Goal: Find specific page/section: Find specific page/section

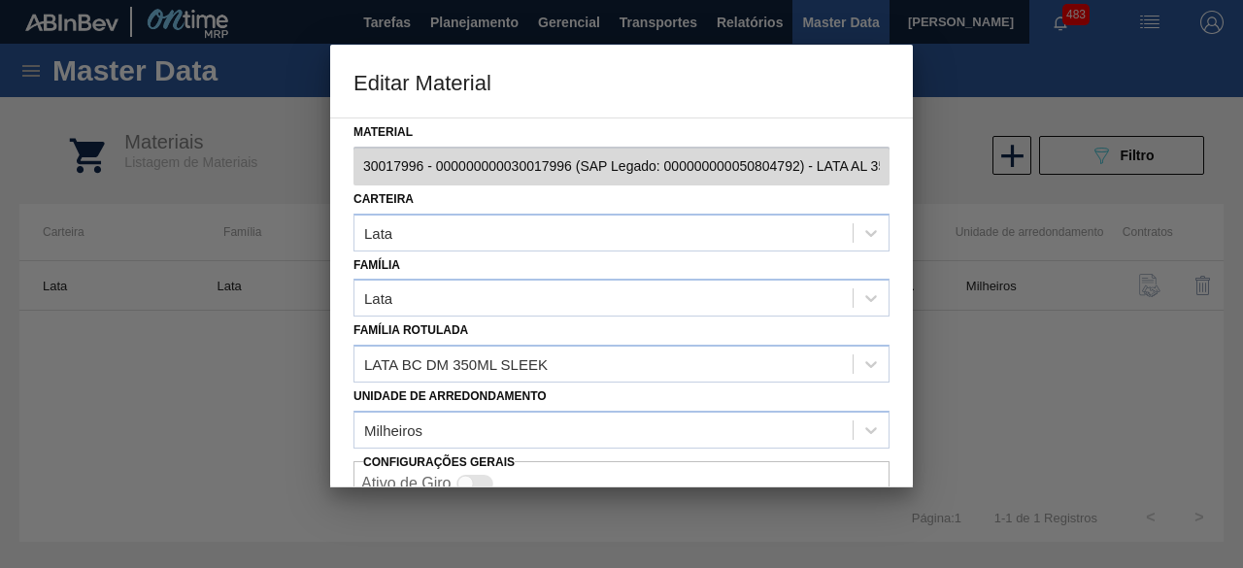
scroll to position [82, 0]
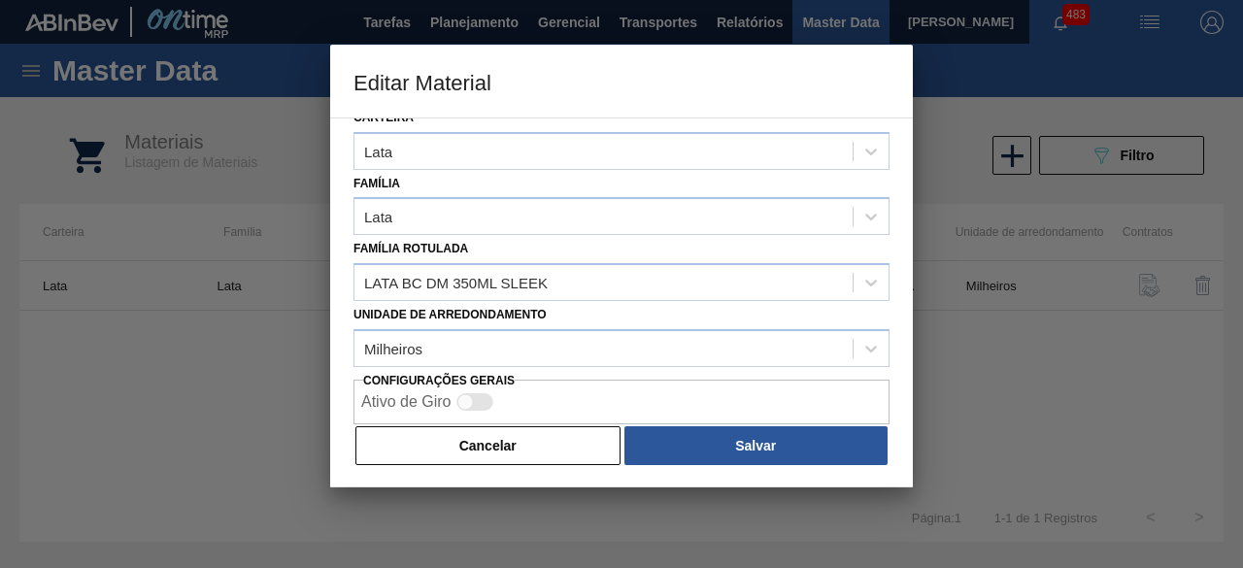
drag, startPoint x: 575, startPoint y: 453, endPoint x: 672, endPoint y: 342, distance: 148.0
click at [591, 432] on button "Cancelar" at bounding box center [487, 445] width 265 height 39
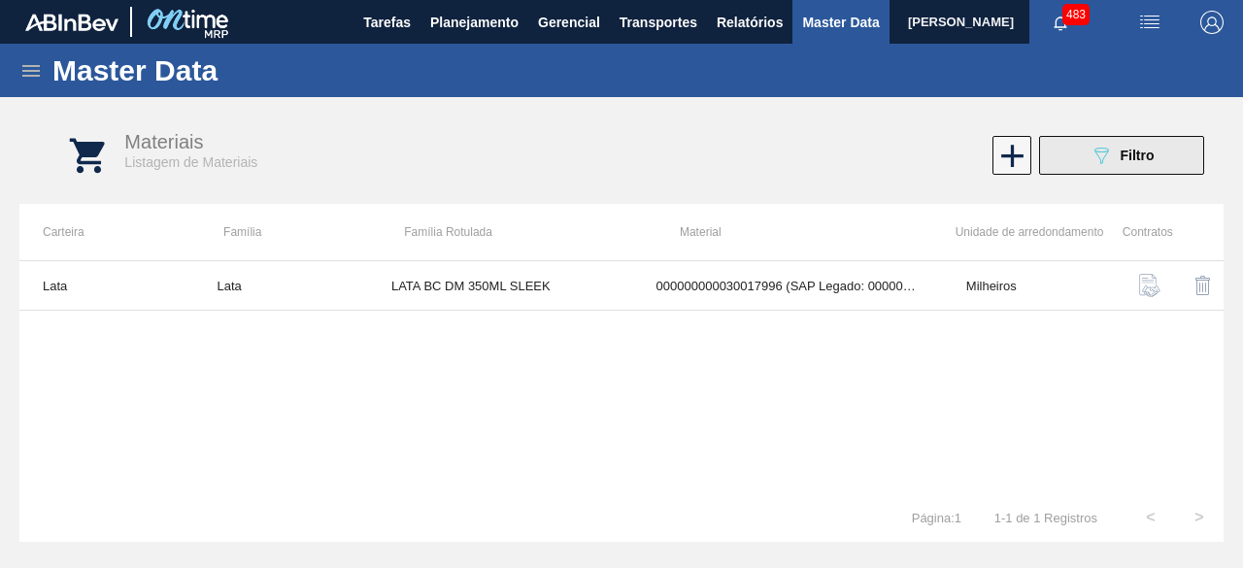
click at [1084, 159] on button "089F7B8B-B2A5-4AFE-B5C0-19BA573D28AC Filtro" at bounding box center [1121, 155] width 165 height 39
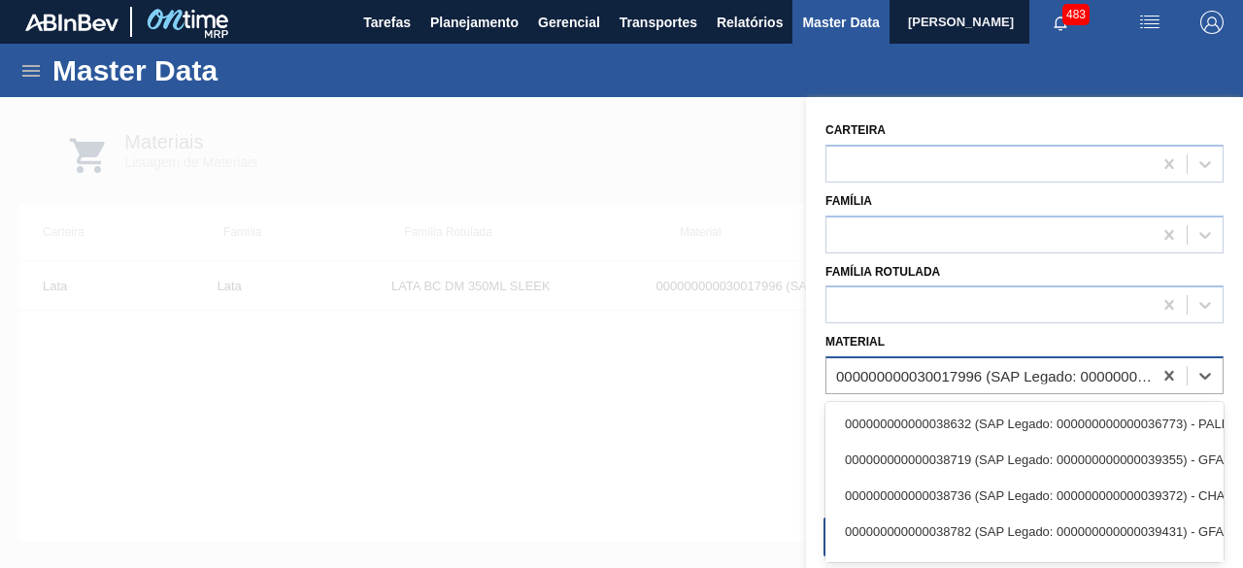
click at [1037, 376] on div "000000000030017996 (SAP Legado: 000000000050804792) - LATA AL 350ML BC DM SLK 4…" at bounding box center [995, 376] width 318 height 17
paste input "30034439"
type input "30034439"
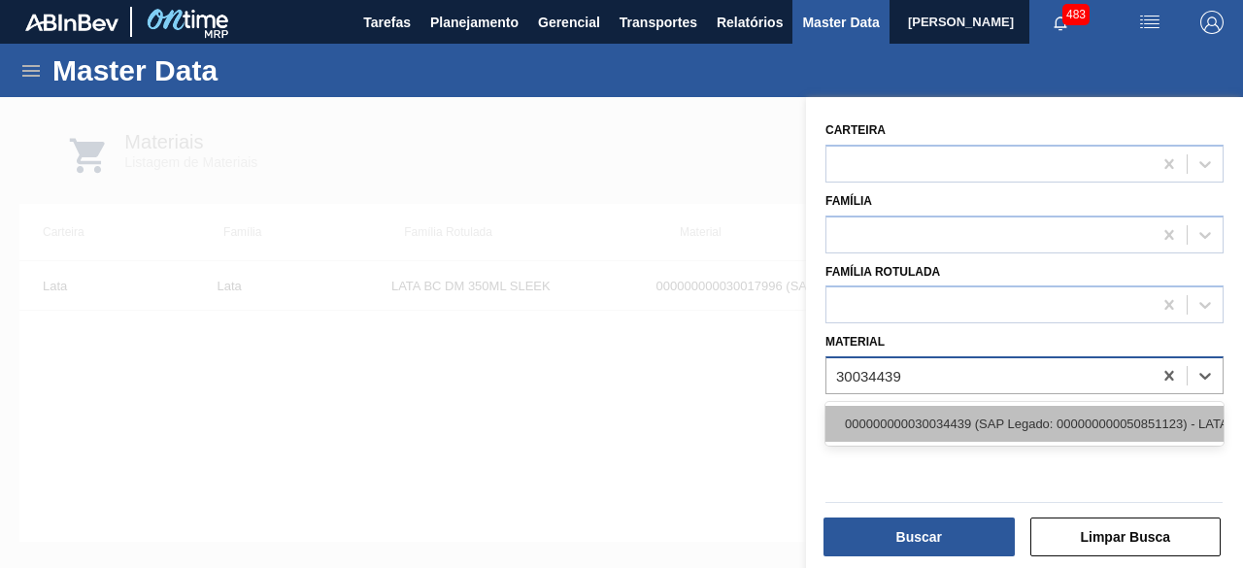
click at [994, 419] on div "000000000030034439 (SAP Legado: 000000000050851123) - LATA AL 350ML GCAZ WANDIN…" at bounding box center [1024, 424] width 398 height 36
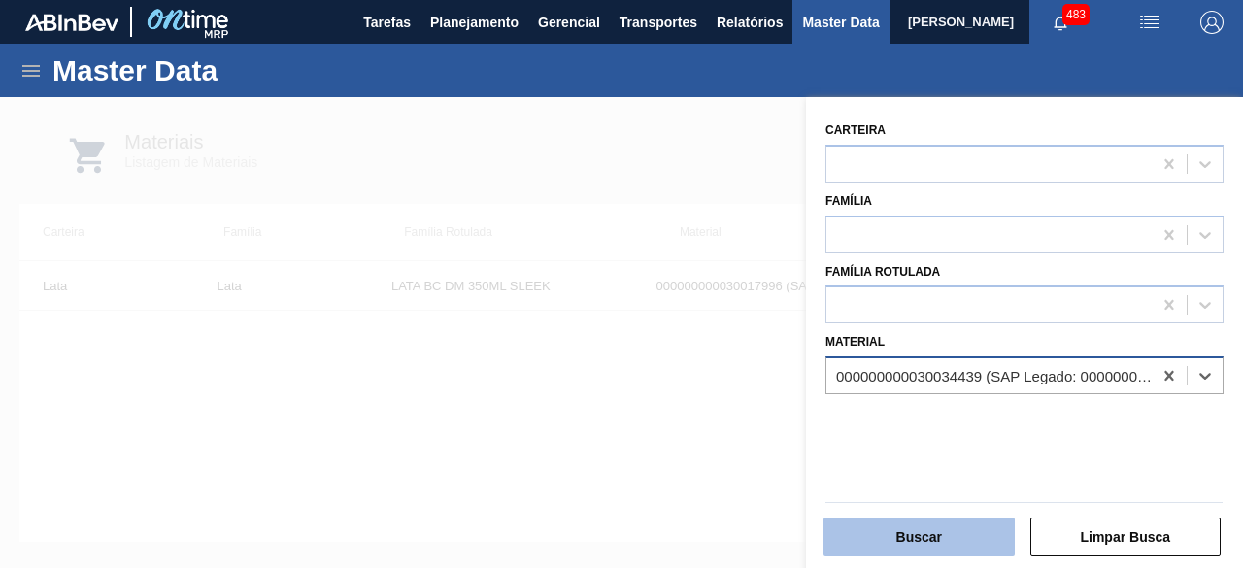
click at [967, 545] on button "Buscar" at bounding box center [918, 537] width 191 height 39
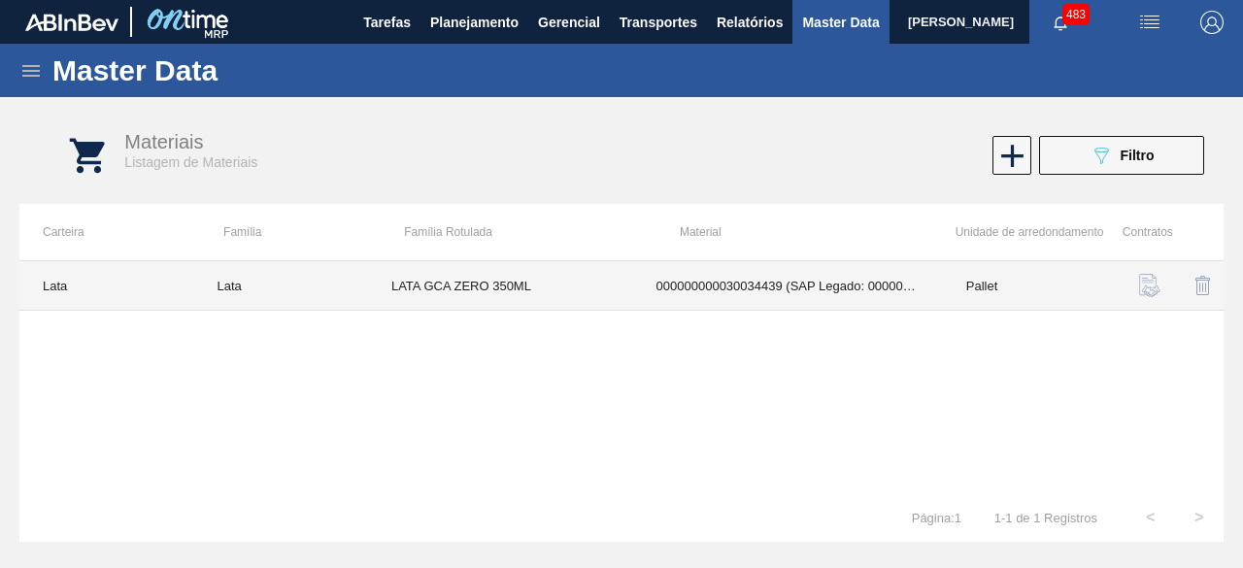
click at [437, 287] on td "LATA GCA ZERO 350ML" at bounding box center [500, 286] width 265 height 50
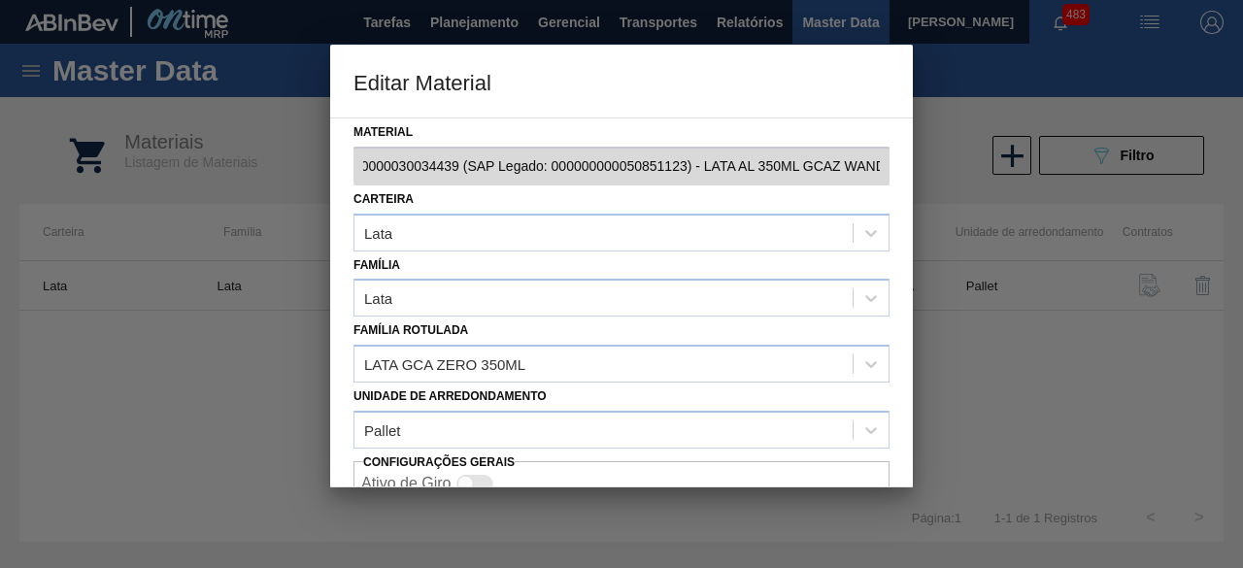
scroll to position [0, 0]
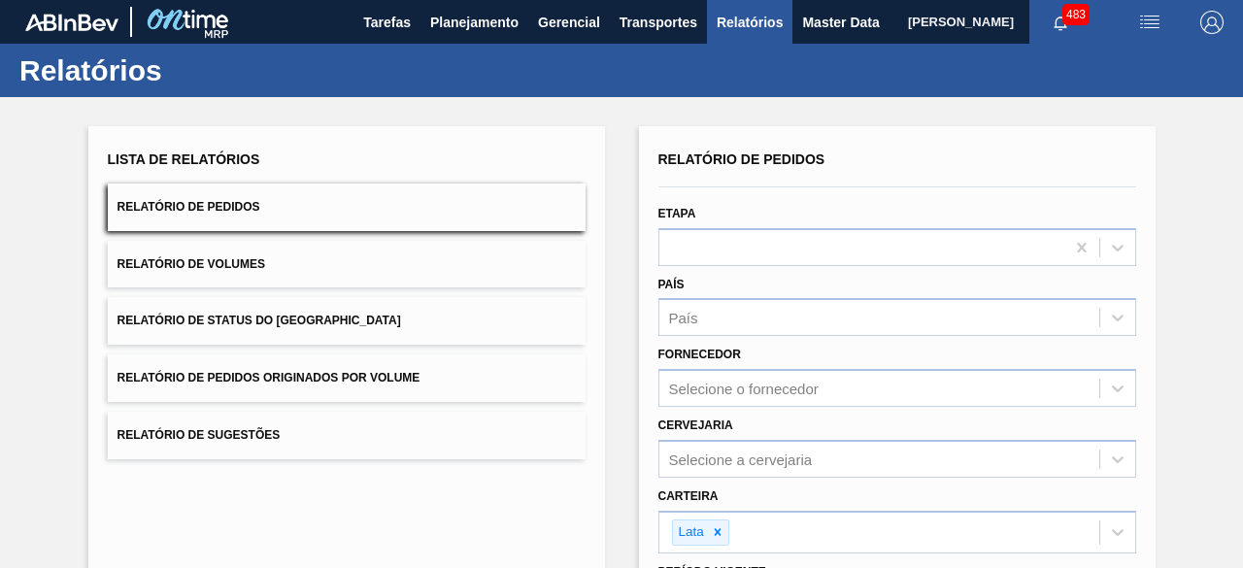
scroll to position [333, 0]
